Goal: Information Seeking & Learning: Learn about a topic

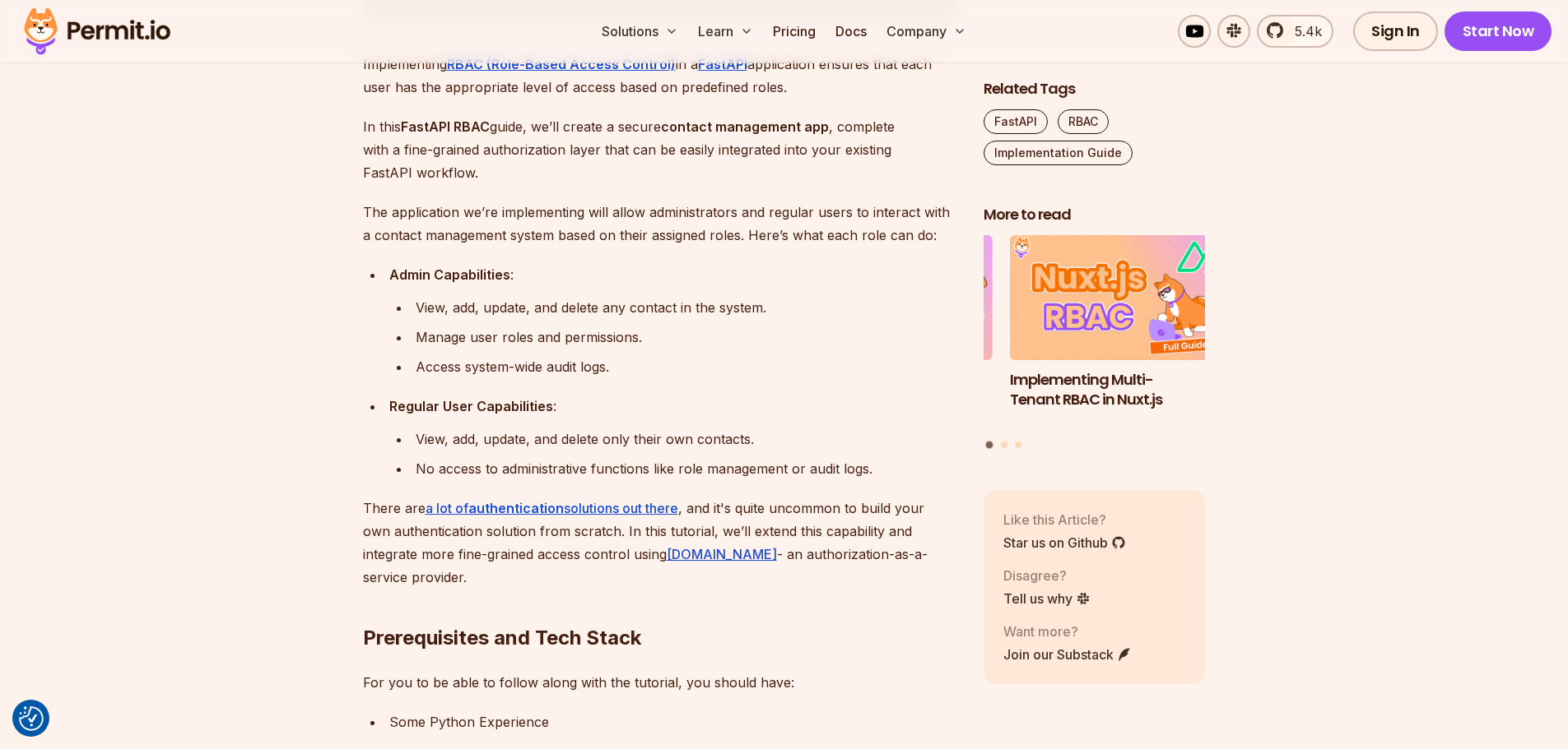
scroll to position [1480, 0]
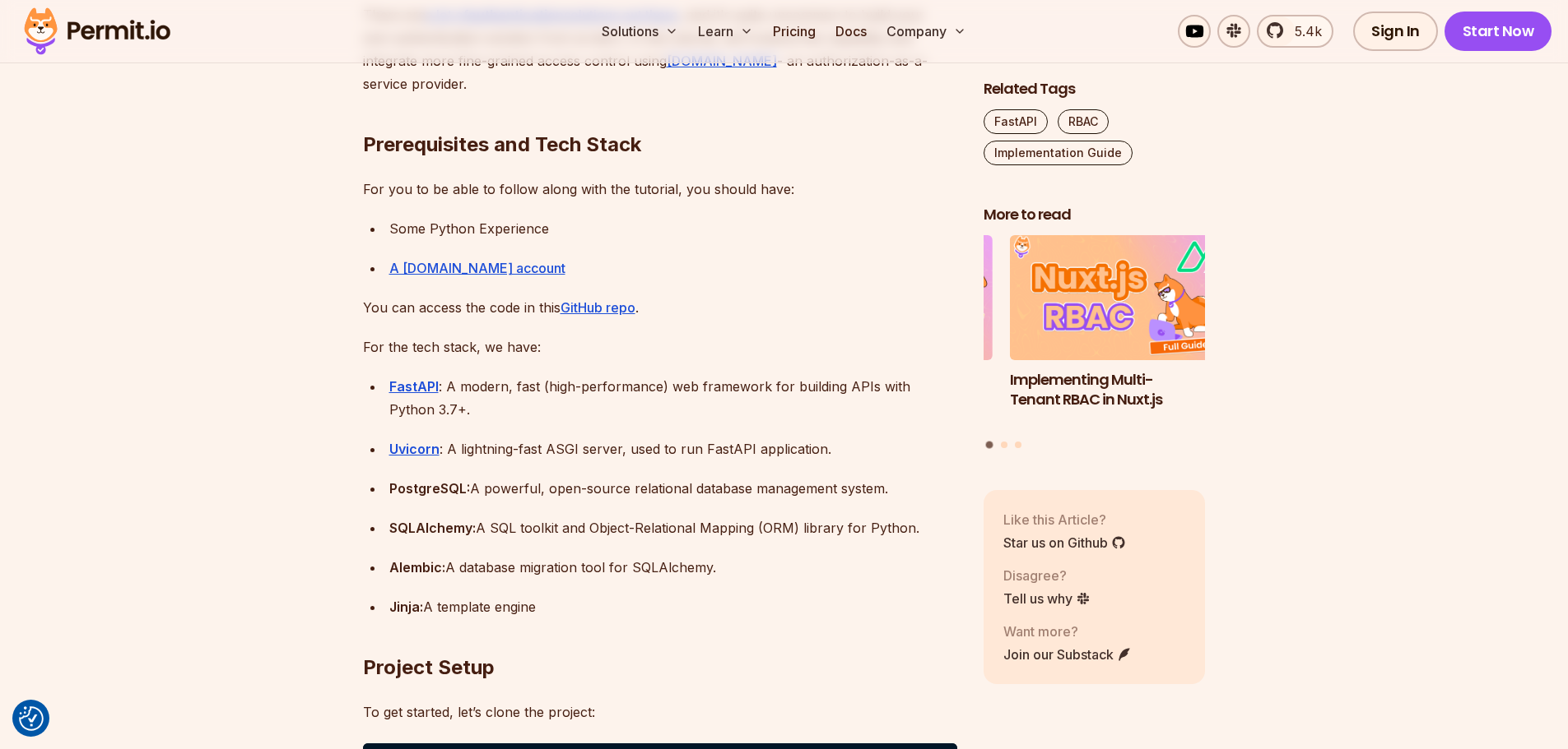
click at [510, 235] on div "Some Python Experience" at bounding box center [673, 228] width 568 height 23
drag, startPoint x: 510, startPoint y: 235, endPoint x: 393, endPoint y: 235, distance: 117.0
click at [393, 235] on div "Some Python Experience" at bounding box center [673, 228] width 568 height 23
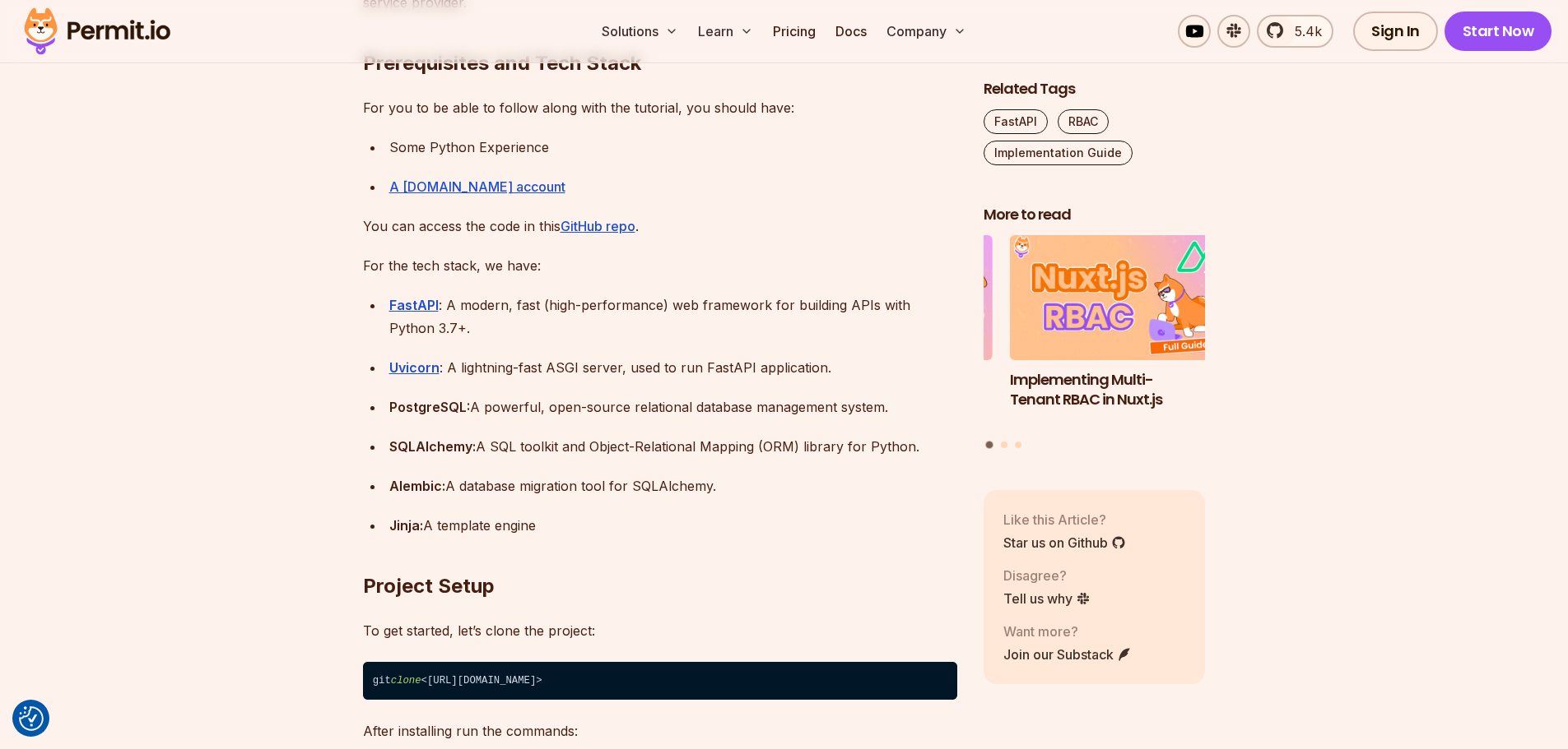
scroll to position [1563, 0]
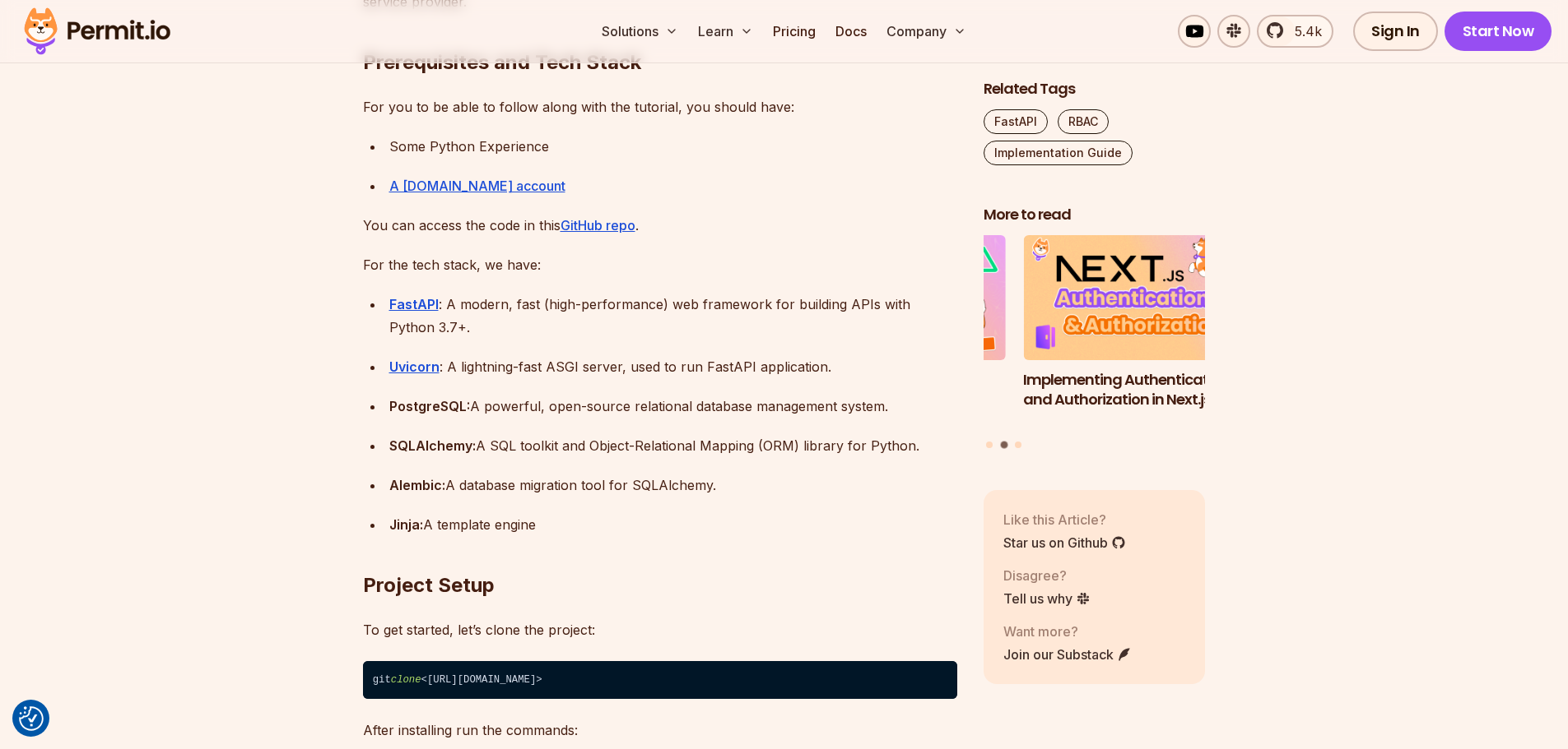
click at [451, 366] on div "Uvicorn : A lightning-fast ASGI server, used to run FastAPI application." at bounding box center [673, 366] width 568 height 23
drag, startPoint x: 451, startPoint y: 366, endPoint x: 560, endPoint y: 364, distance: 109.0
click at [560, 364] on div "Uvicorn : A lightning-fast ASGI server, used to run FastAPI application." at bounding box center [673, 366] width 568 height 23
click at [668, 364] on div "Uvicorn : A lightning-fast ASGI server, used to run FastAPI application." at bounding box center [673, 366] width 568 height 23
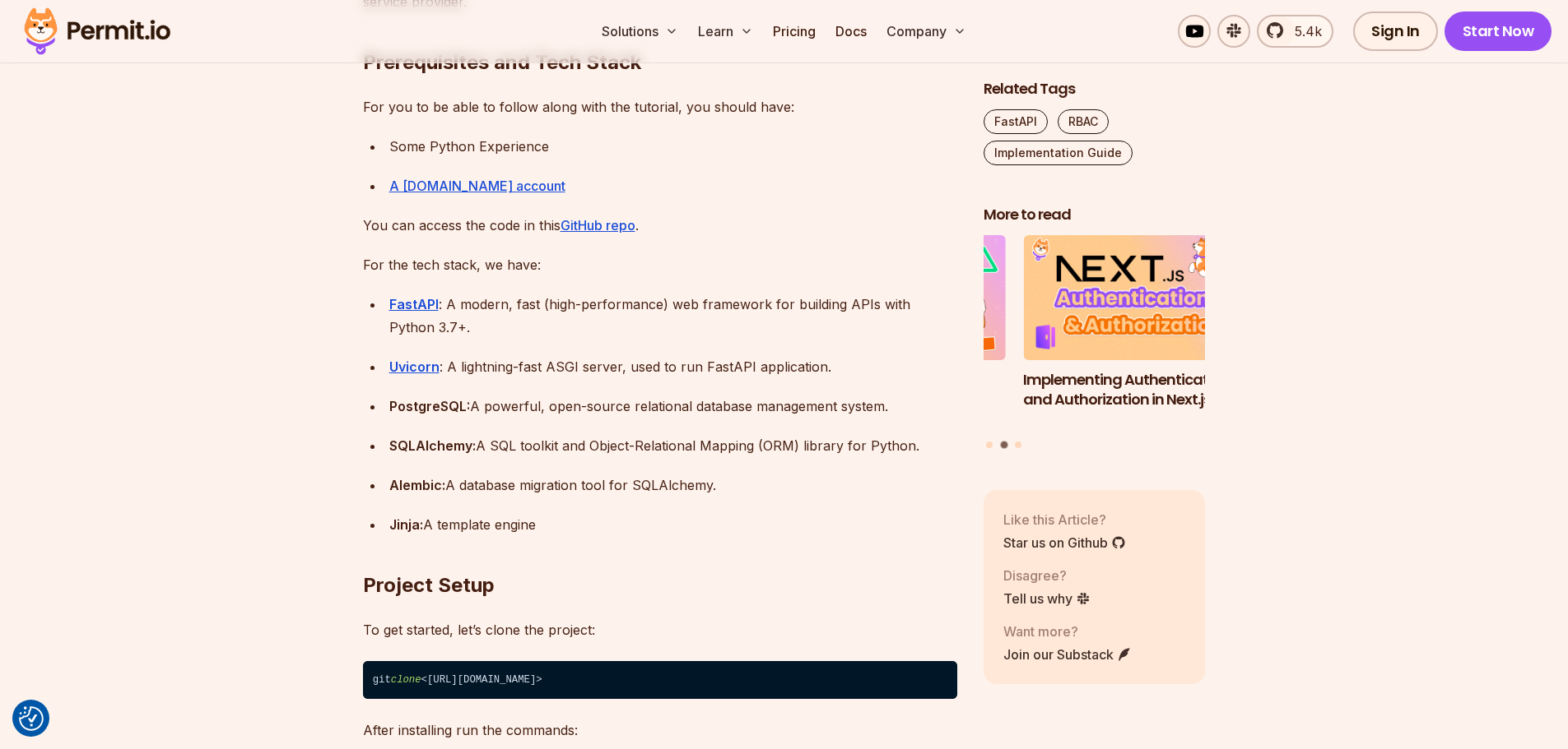
click at [793, 365] on div "Uvicorn : A lightning-fast ASGI server, used to run FastAPI application." at bounding box center [673, 366] width 568 height 23
drag, startPoint x: 793, startPoint y: 365, endPoint x: 648, endPoint y: 368, distance: 145.0
click at [648, 368] on div "Uvicorn : A lightning-fast ASGI server, used to run FastAPI application." at bounding box center [673, 366] width 568 height 23
click at [643, 375] on div "Uvicorn : A lightning-fast ASGI server, used to run FastAPI application." at bounding box center [673, 366] width 568 height 23
click at [636, 356] on div "Uvicorn : A lightning-fast ASGI server, used to run FastAPI application." at bounding box center [673, 366] width 568 height 23
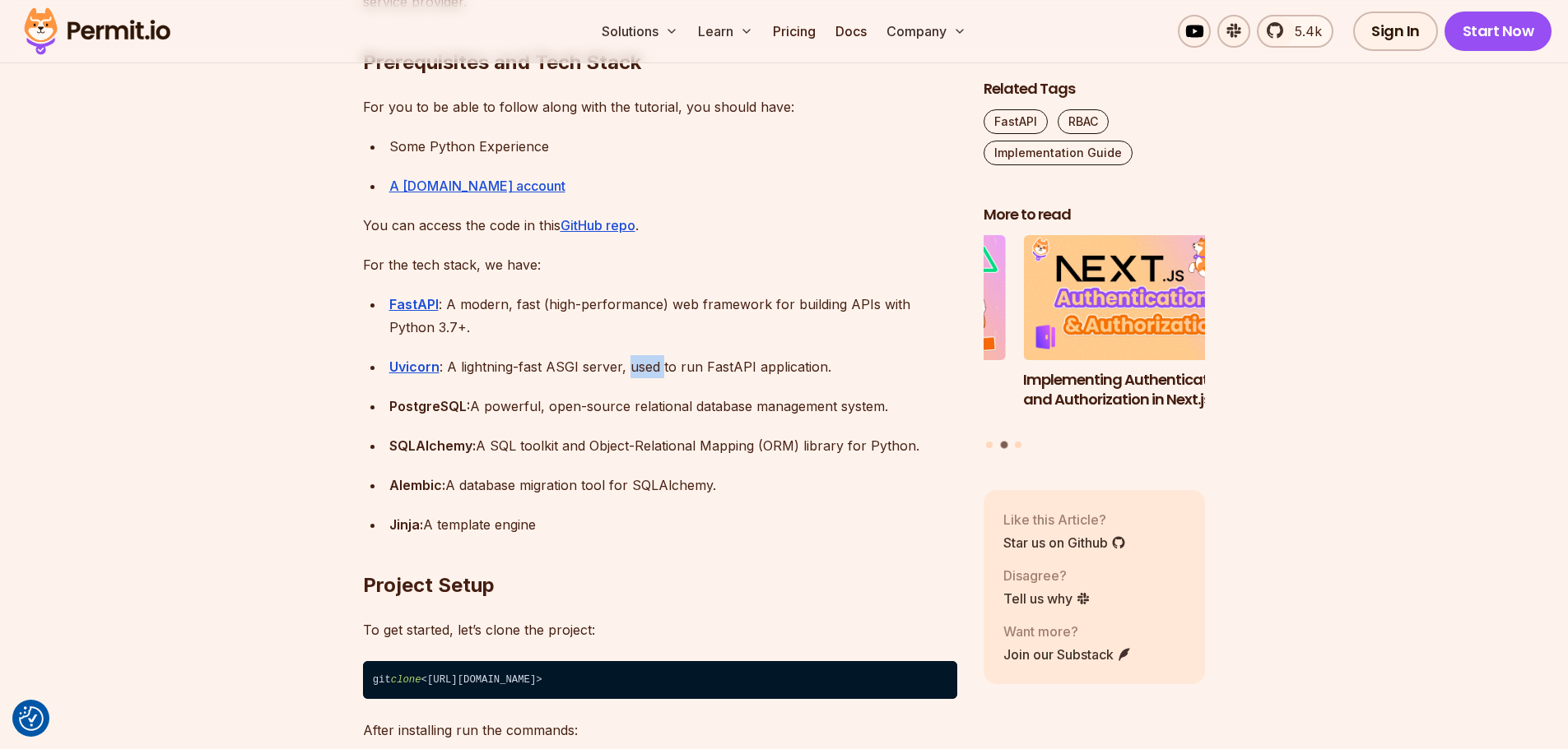
click at [636, 356] on div "Uvicorn : A lightning-fast ASGI server, used to run FastAPI application." at bounding box center [673, 366] width 568 height 23
click at [636, 363] on div "Uvicorn : A lightning-fast ASGI server, used to run FastAPI application." at bounding box center [673, 366] width 568 height 23
drag, startPoint x: 636, startPoint y: 363, endPoint x: 826, endPoint y: 374, distance: 190.3
click at [826, 374] on div "Uvicorn : A lightning-fast ASGI server, used to run FastAPI application." at bounding box center [673, 366] width 568 height 23
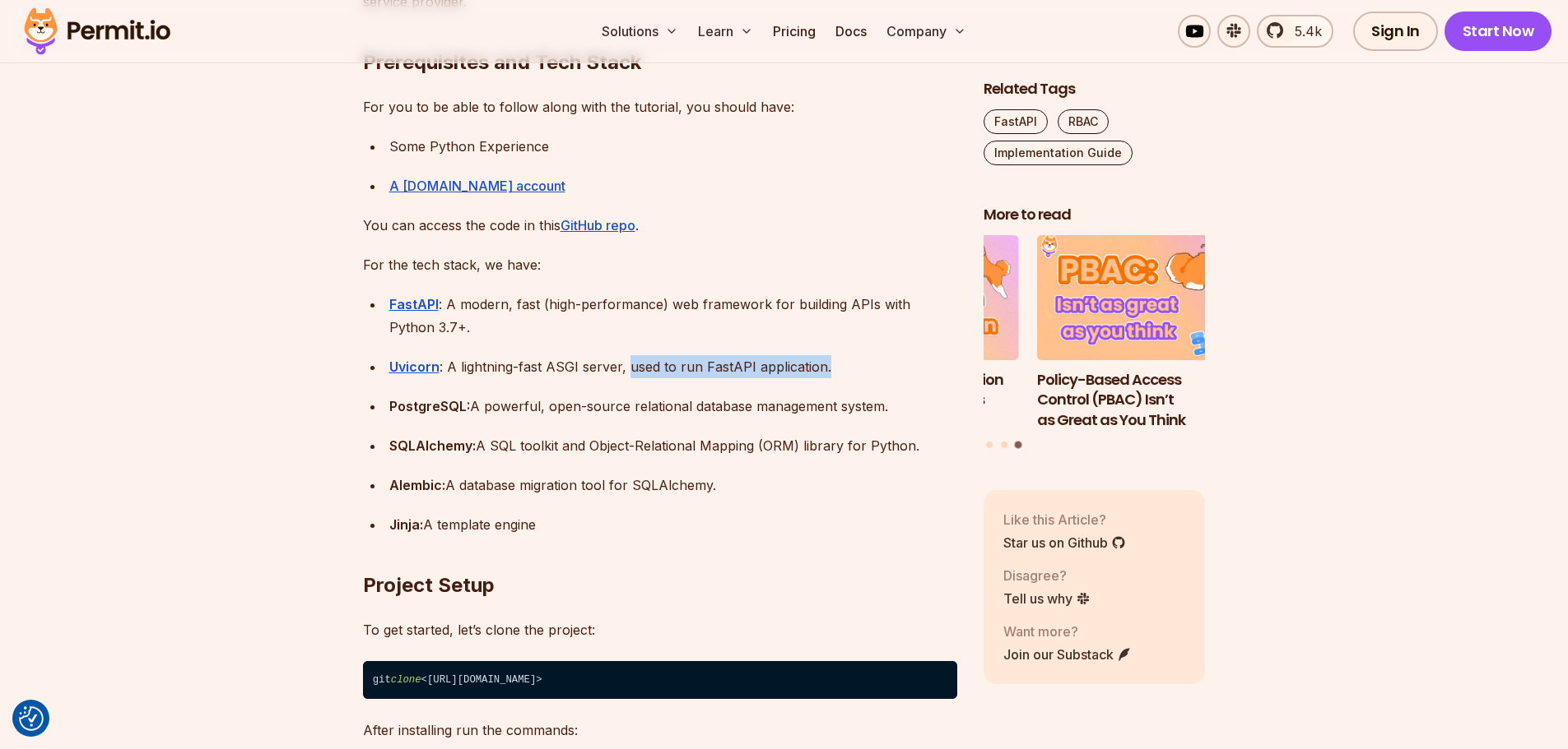
drag, startPoint x: 826, startPoint y: 374, endPoint x: 648, endPoint y: 365, distance: 178.2
click at [648, 365] on div "Uvicorn : A lightning-fast ASGI server, used to run FastAPI application." at bounding box center [673, 366] width 568 height 23
click at [891, 446] on div "SQLAlchemy: A SQL toolkit and Object-Relational Mapping (ORM) library for Pytho…" at bounding box center [673, 445] width 568 height 23
drag, startPoint x: 891, startPoint y: 446, endPoint x: 817, endPoint y: 446, distance: 74.0
click at [817, 446] on div "SQLAlchemy: A SQL toolkit and Object-Relational Mapping (ORM) library for Pytho…" at bounding box center [673, 445] width 568 height 23
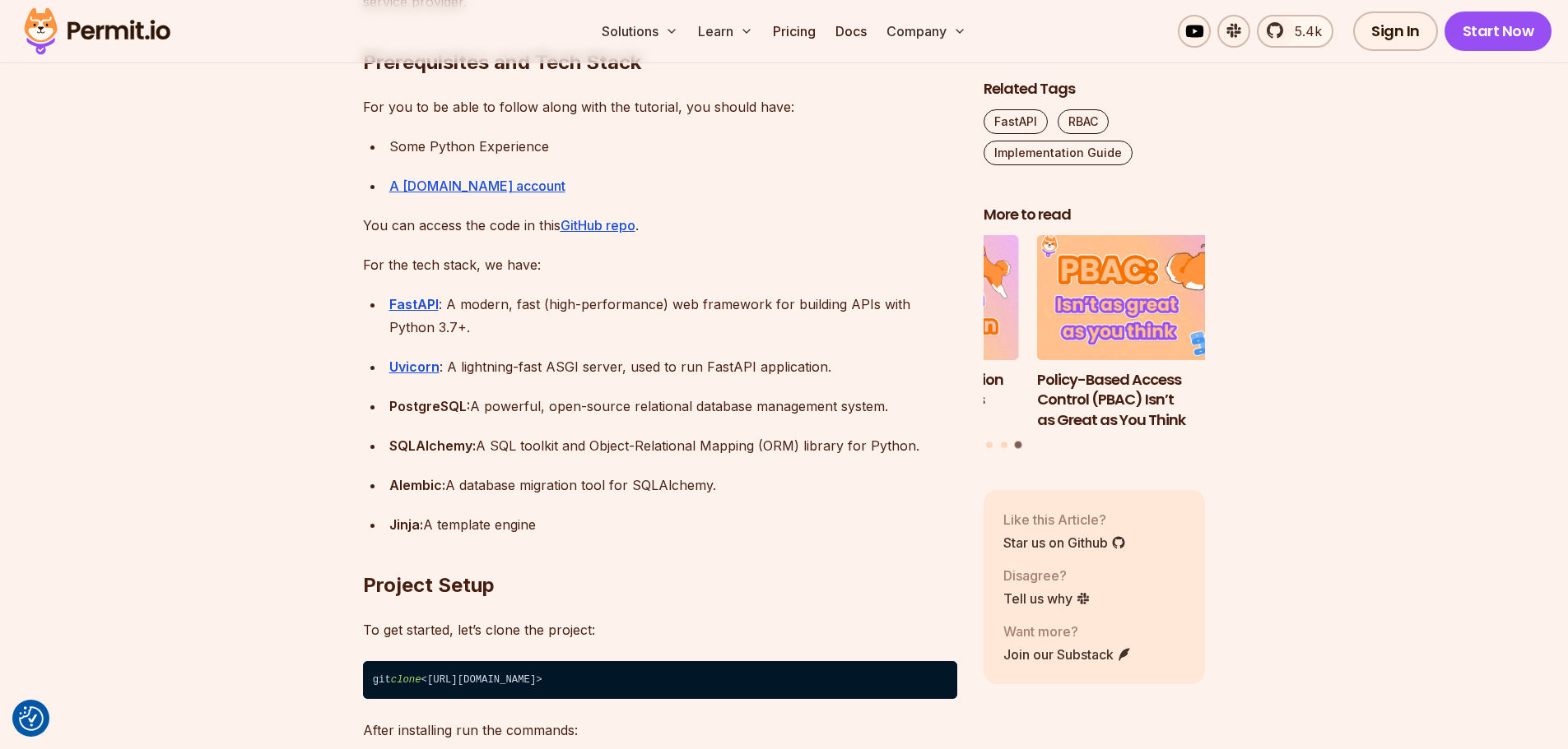
click at [529, 524] on div "Jinja: A template engine" at bounding box center [673, 524] width 568 height 23
drag, startPoint x: 529, startPoint y: 524, endPoint x: 429, endPoint y: 524, distance: 100.0
click at [429, 524] on div "Jinja: A template engine" at bounding box center [673, 524] width 568 height 23
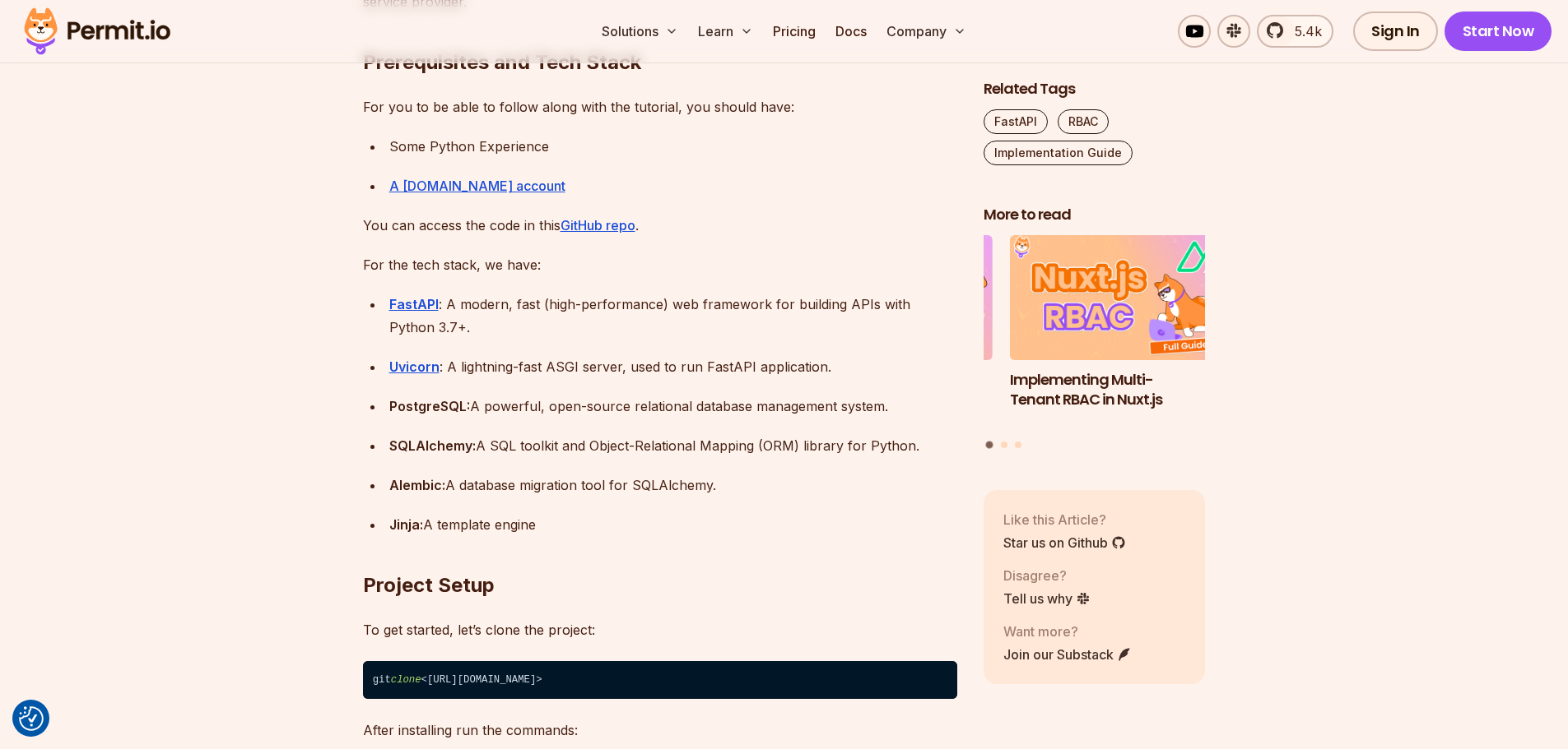
drag, startPoint x: 429, startPoint y: 524, endPoint x: 497, endPoint y: 523, distance: 68.0
click at [497, 523] on div "Jinja: A template engine" at bounding box center [673, 524] width 568 height 23
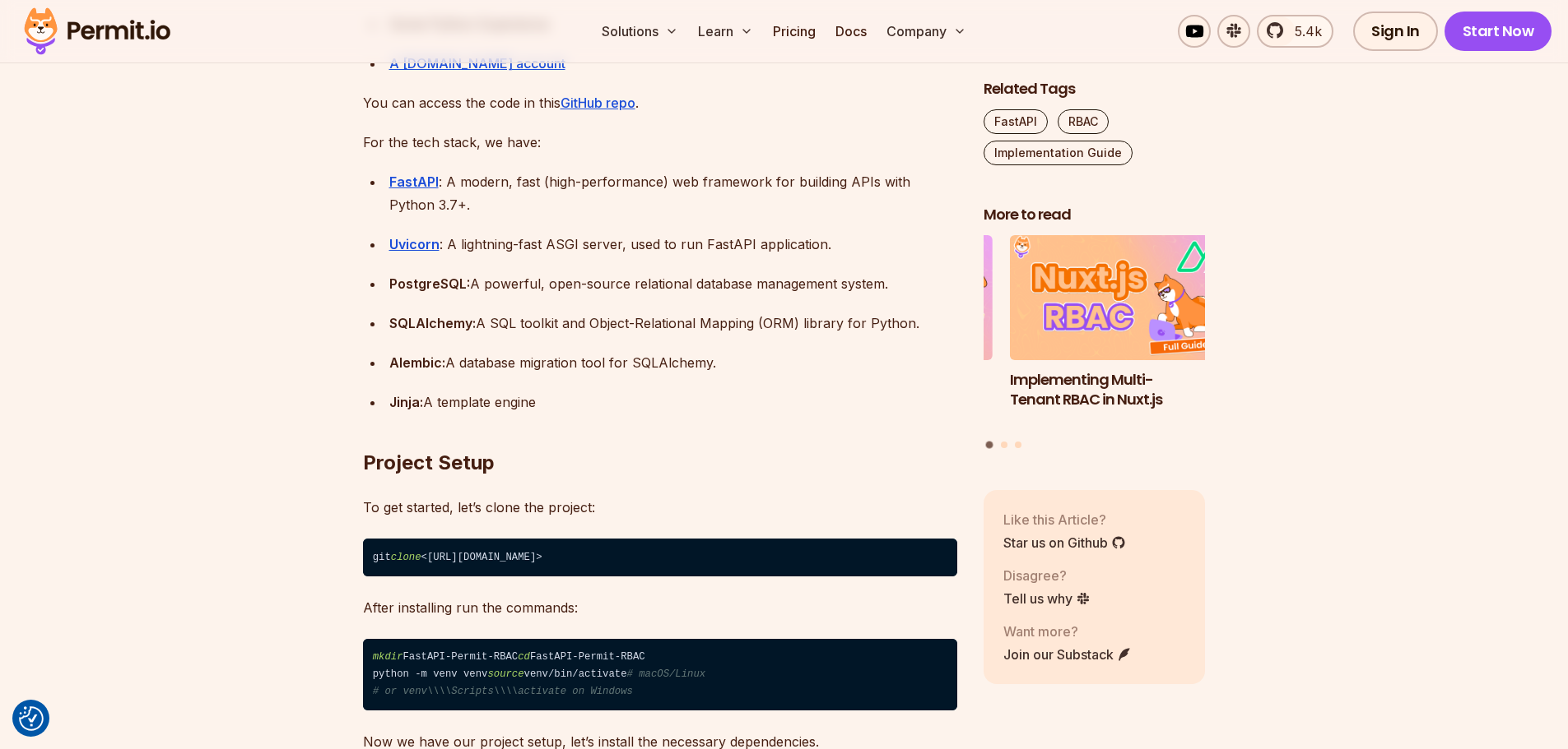
scroll to position [1892, 0]
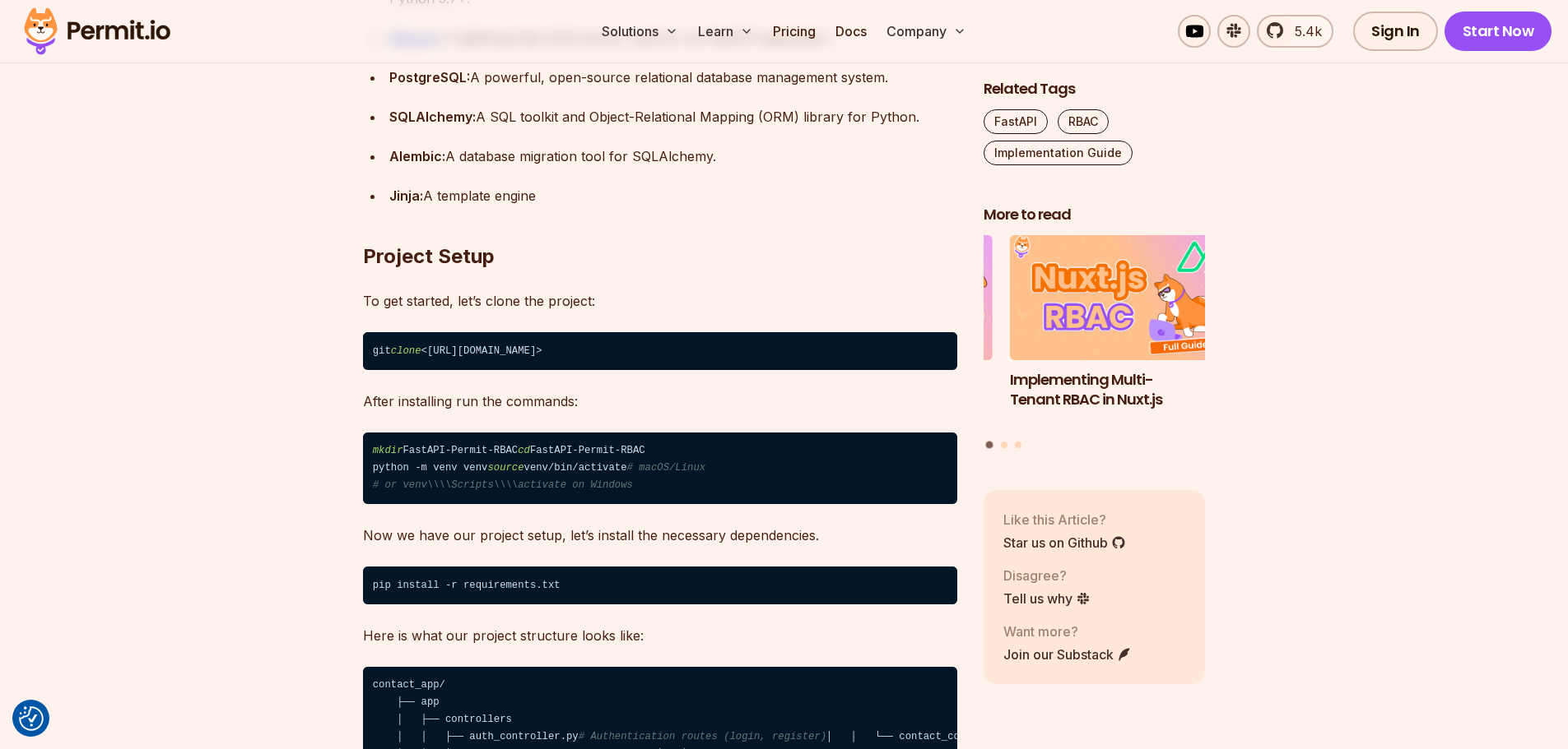
click at [597, 491] on span "# or venv\\\\Scripts\\\\activate on Windows" at bounding box center [503, 486] width 260 height 12
drag, startPoint x: 597, startPoint y: 523, endPoint x: 391, endPoint y: 520, distance: 206.0
click at [391, 491] on span "# or venv\\\\Scripts\\\\activate on Windows" at bounding box center [503, 486] width 260 height 12
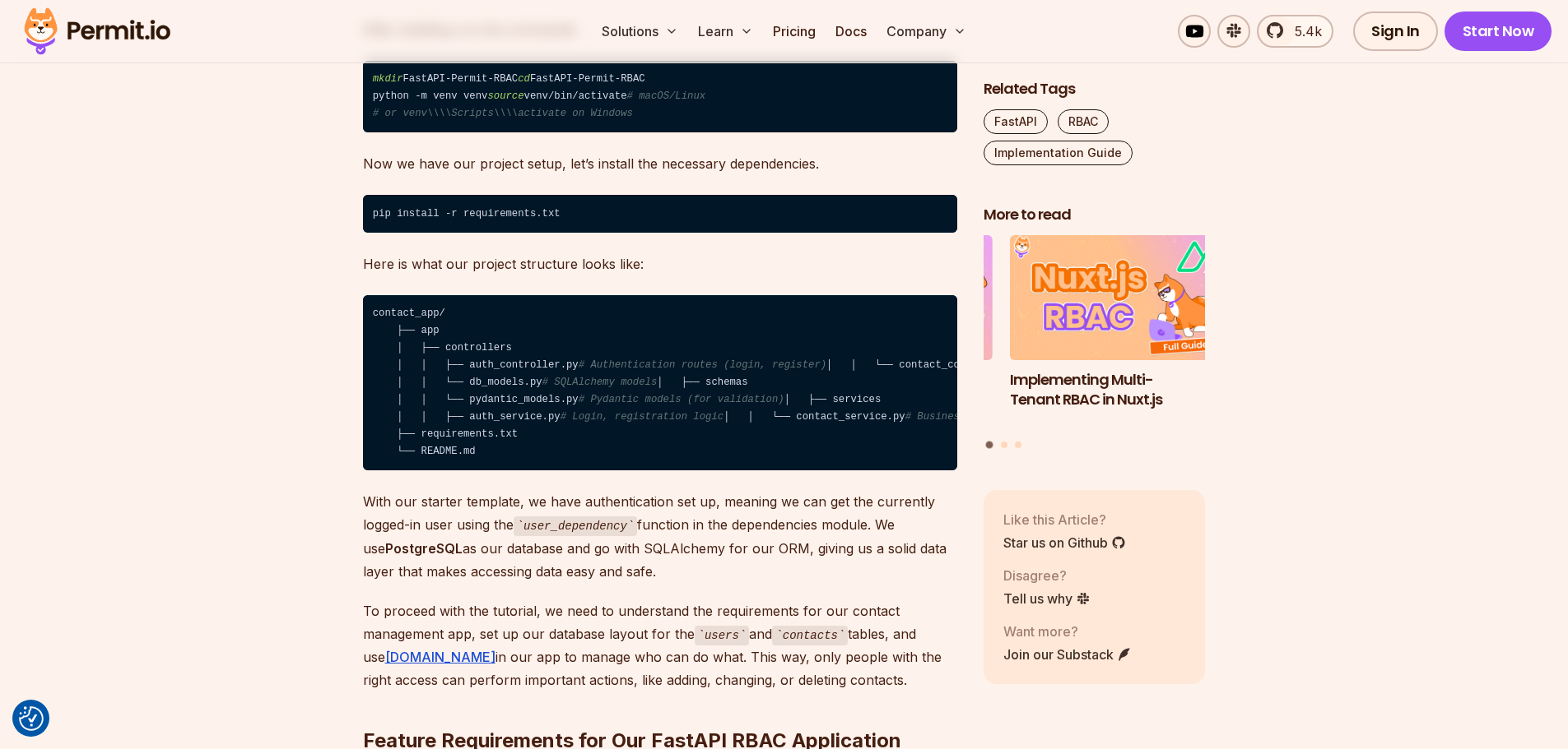
scroll to position [2303, 0]
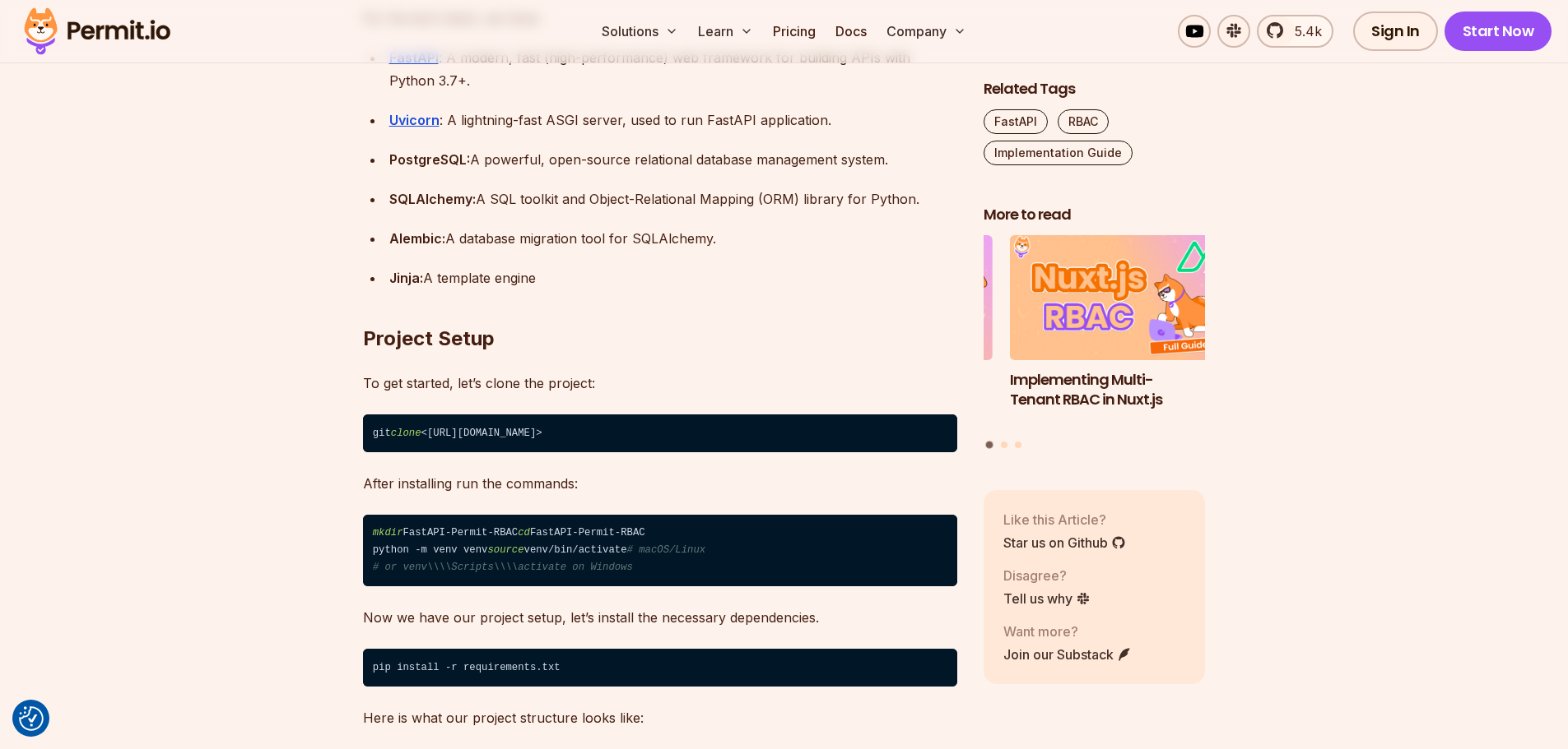
scroll to position [1480, 0]
